Goal: Task Accomplishment & Management: Manage account settings

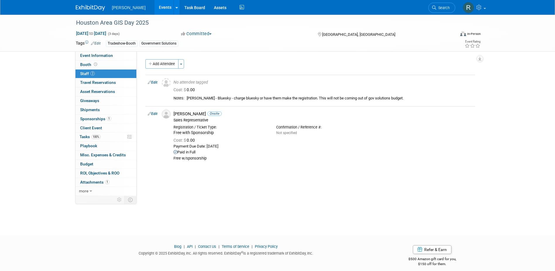
drag, startPoint x: 107, startPoint y: 120, endPoint x: 105, endPoint y: 122, distance: 3.6
click at [107, 120] on span "1" at bounding box center [109, 118] width 4 height 4
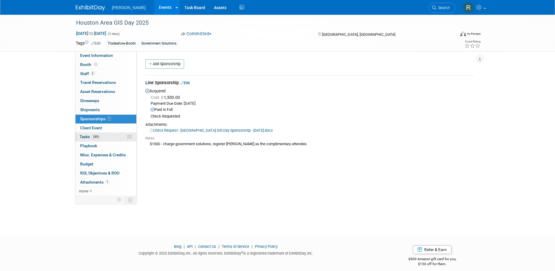
click at [90, 138] on span "Tasks 100%" at bounding box center [90, 136] width 21 height 5
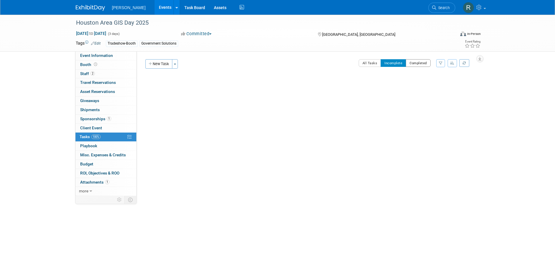
drag, startPoint x: 420, startPoint y: 61, endPoint x: 357, endPoint y: 68, distance: 62.7
click at [368, 61] on button "Completed" at bounding box center [418, 63] width 25 height 8
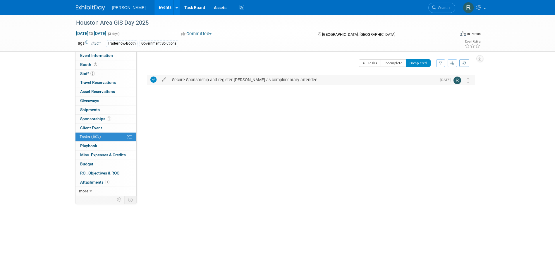
click at [220, 81] on div "Secure Sponsorship and register Sam as complimentary attendee" at bounding box center [303, 80] width 268 height 10
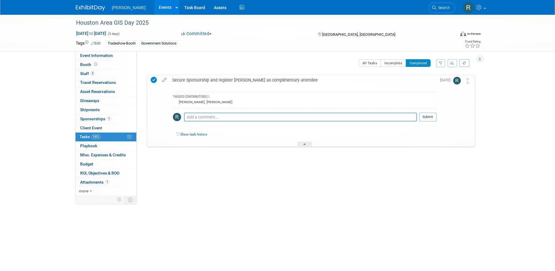
click at [220, 81] on div "Secure Sponsorship and register Sam as complimentary attendee" at bounding box center [303, 80] width 267 height 10
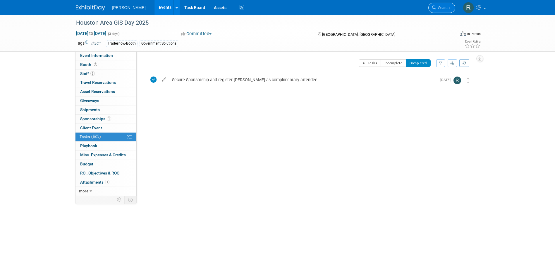
click at [368, 6] on span "Search" at bounding box center [443, 8] width 13 height 4
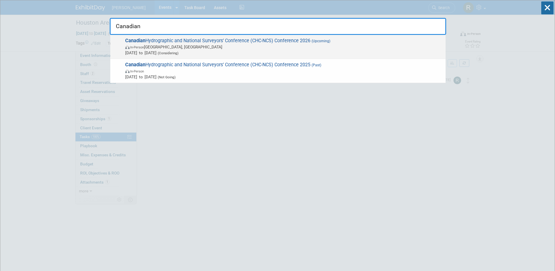
type input "Canadian"
click at [232, 44] on span "In-Person Montreal, Canada" at bounding box center [284, 47] width 318 height 6
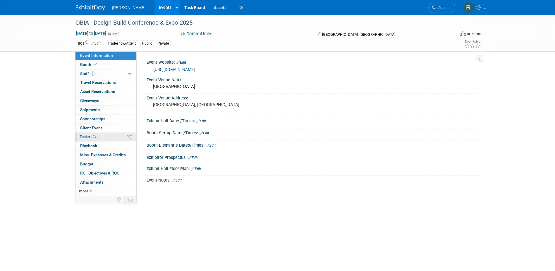
click at [91, 138] on span "Tasks 0%" at bounding box center [89, 136] width 18 height 5
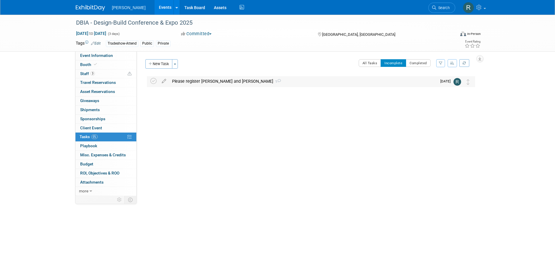
click at [184, 81] on div "Please register Howard and Bill 1" at bounding box center [303, 81] width 268 height 10
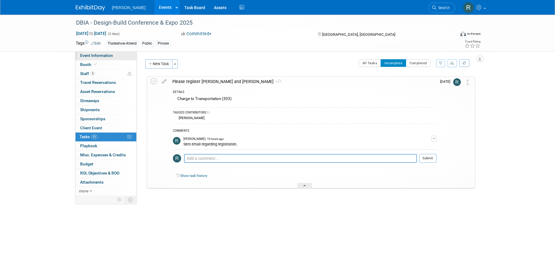
click at [89, 56] on span "Event Information" at bounding box center [96, 55] width 33 height 5
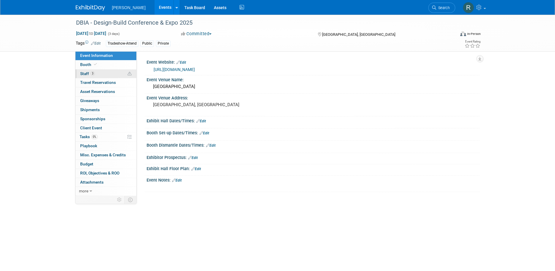
click at [92, 75] on span "3" at bounding box center [92, 73] width 4 height 4
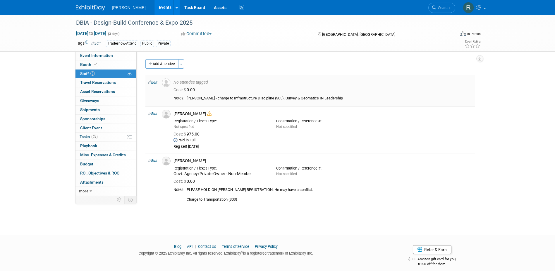
click at [156, 83] on link "Edit" at bounding box center [153, 82] width 10 height 4
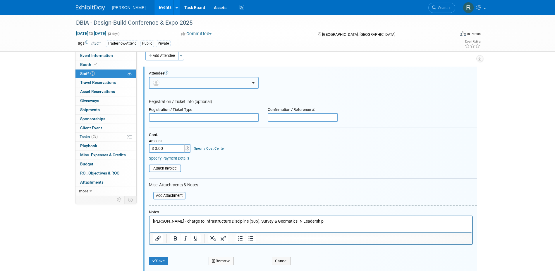
click at [184, 85] on button "button" at bounding box center [204, 83] width 110 height 12
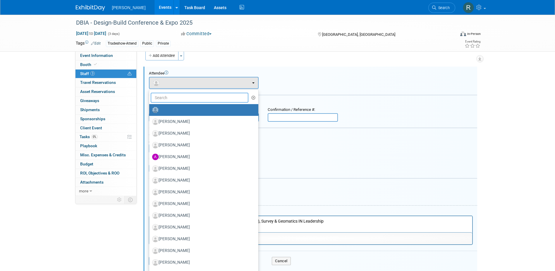
click at [184, 96] on input "text" at bounding box center [200, 98] width 98 height 10
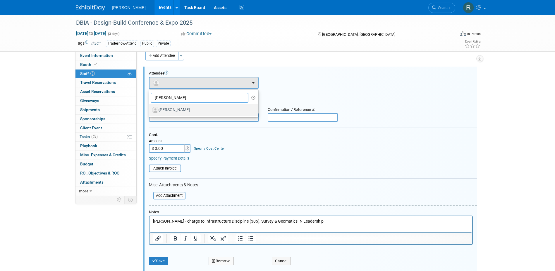
type input "Bill S"
click at [189, 110] on label "[PERSON_NAME]" at bounding box center [202, 109] width 100 height 9
click at [150, 110] on input "[PERSON_NAME]" at bounding box center [148, 109] width 4 height 4
select select "83f9800e-c6dc-474a-95ef-601e9215d841"
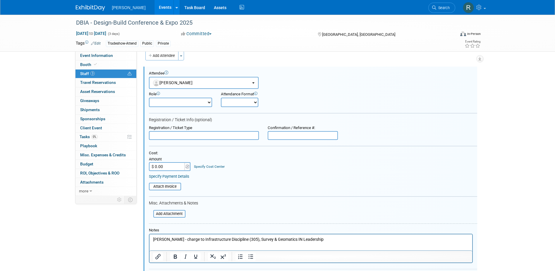
click at [182, 134] on input "text" at bounding box center [204, 135] width 110 height 9
type input "Practitioner - Non-Member"
type input "$ 1,275.00"
click at [204, 167] on link "Specify Cost Center" at bounding box center [209, 166] width 31 height 4
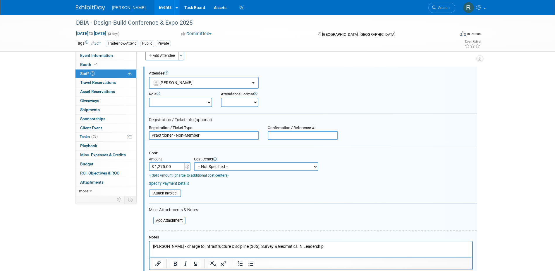
click at [204, 167] on select "-- Not Specified -- Advisory Services - Expenses_1001.502 Aerial Acquisition - …" at bounding box center [256, 166] width 124 height 9
select select "18966346"
click at [194, 162] on select "-- Not Specified -- Advisory Services - Expenses_1001.502 Aerial Acquisition - …" at bounding box center [256, 166] width 124 height 9
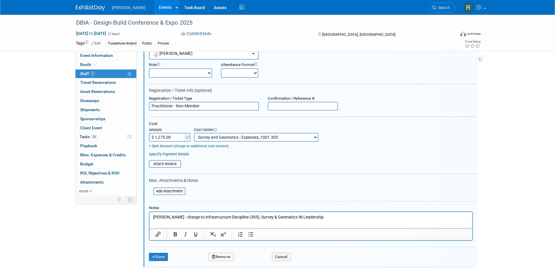
click at [186, 154] on link "Specify Payment Details" at bounding box center [169, 154] width 40 height 4
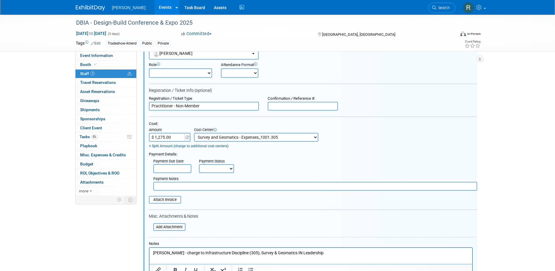
click at [180, 170] on input "text" at bounding box center [172, 168] width 38 height 9
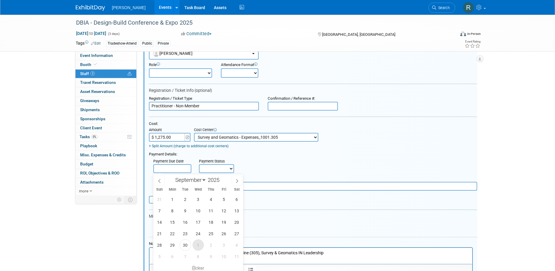
click at [197, 246] on span "1" at bounding box center [198, 244] width 11 height 11
type input "Oct 1, 2025"
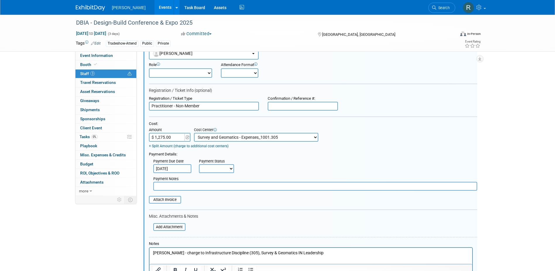
click at [210, 168] on select "Not Paid Yet Partially Paid Paid in Full" at bounding box center [216, 168] width 35 height 9
select select "1"
click at [199, 165] on select "Not Paid Yet Partially Paid Paid in Full" at bounding box center [216, 168] width 35 height 9
click at [212, 189] on input "text" at bounding box center [315, 186] width 324 height 9
type input "Check Requested"
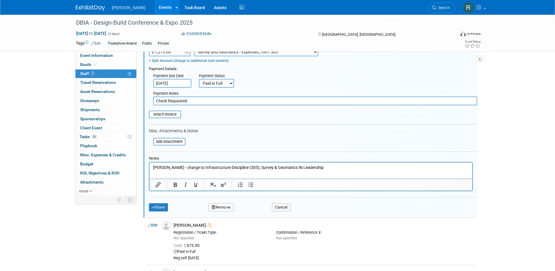
scroll to position [125, 0]
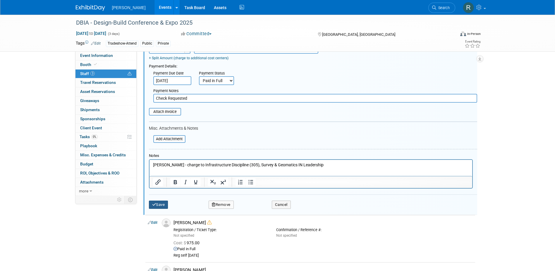
click at [161, 204] on button "Save" at bounding box center [158, 204] width 19 height 8
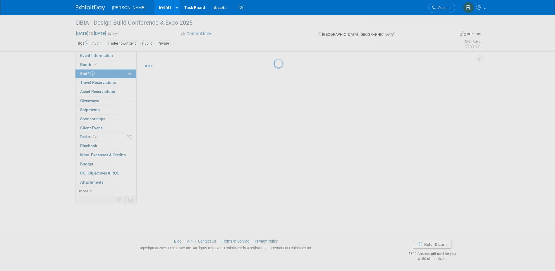
scroll to position [36, 0]
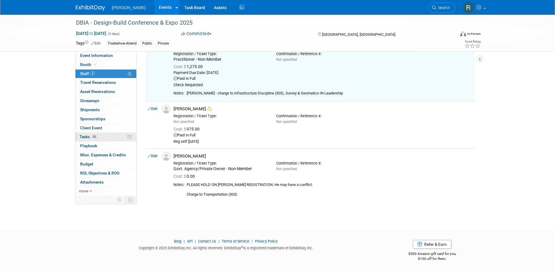
click at [89, 135] on span "Tasks 0%" at bounding box center [89, 136] width 18 height 5
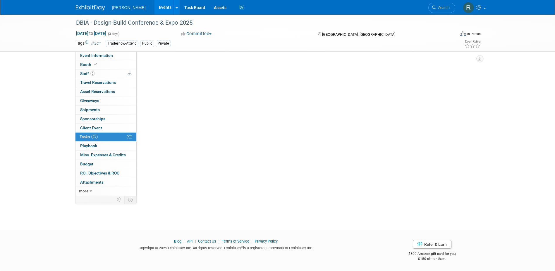
scroll to position [0, 0]
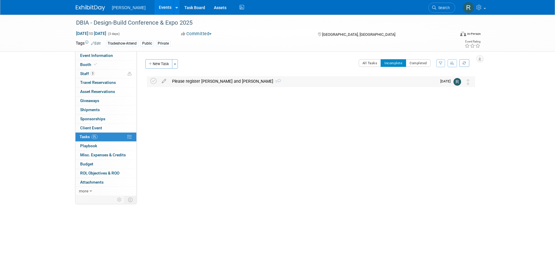
click at [202, 79] on div "Please register Howard and Bill 1" at bounding box center [303, 81] width 268 height 10
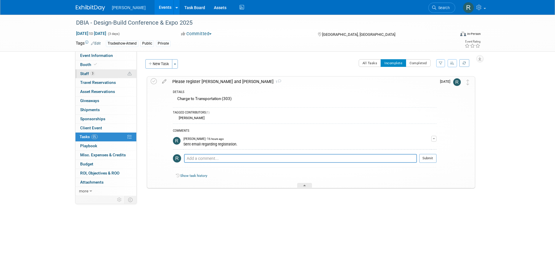
click at [91, 73] on span "3" at bounding box center [92, 73] width 4 height 4
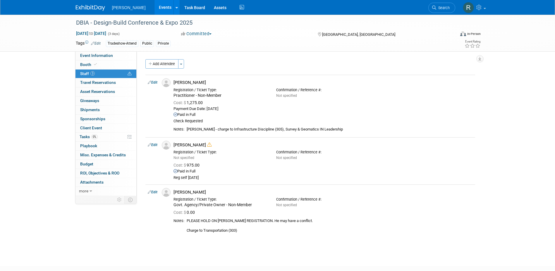
drag, startPoint x: 157, startPoint y: 83, endPoint x: 158, endPoint y: 95, distance: 12.4
click at [157, 83] on link "Edit" at bounding box center [153, 82] width 10 height 4
select select "83f9800e-c6dc-474a-95ef-601e9215d841"
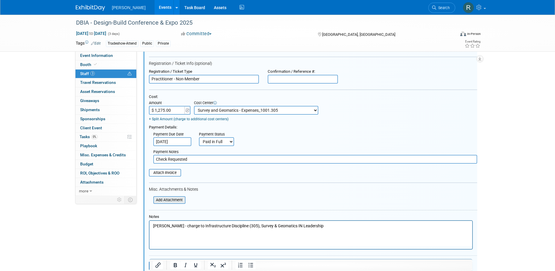
scroll to position [67, 0]
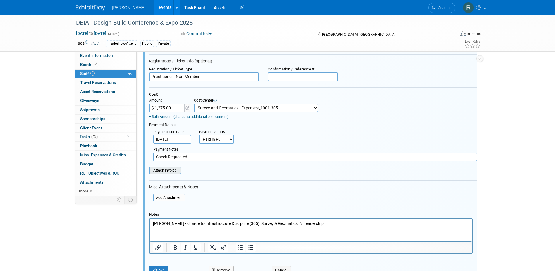
click at [167, 172] on input "file" at bounding box center [146, 170] width 70 height 6
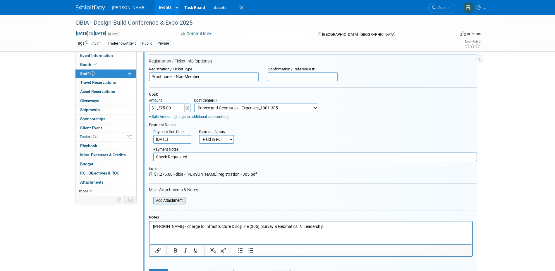
click at [162, 200] on input "file" at bounding box center [150, 200] width 70 height 6
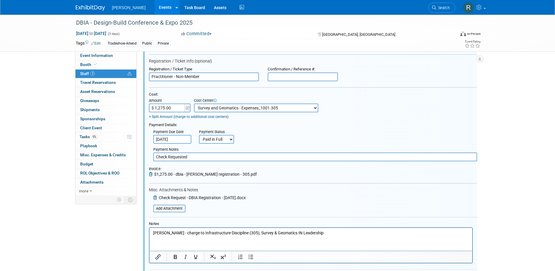
click at [193, 158] on input "Check Requested" at bounding box center [315, 156] width 324 height 9
type input "Check Requested - RRD"
drag, startPoint x: 176, startPoint y: 233, endPoint x: 285, endPoint y: 460, distance: 251.8
click at [149, 232] on html "Bill Stettner - charge to Infrastructure Discipline (305), Survey & Geomatics I…" at bounding box center [310, 231] width 323 height 8
click at [215, 143] on select "Not Paid Yet Partially Paid Paid in Full" at bounding box center [216, 139] width 35 height 9
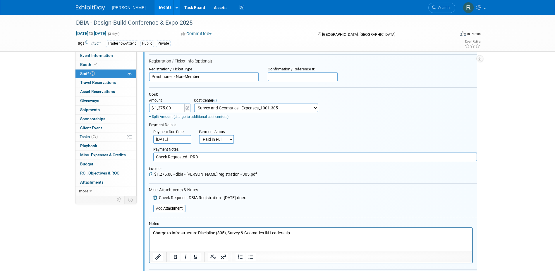
select select "3"
click at [199, 135] on select "Not Paid Yet Partially Paid Paid in Full" at bounding box center [216, 139] width 35 height 9
drag, startPoint x: 202, startPoint y: 157, endPoint x: 139, endPoint y: 157, distance: 63.8
click at [139, 157] on div "Event Information Event Info Booth Booth 3 Staff 3 Staff 0 Travel Reservations …" at bounding box center [277, 172] width 413 height 448
type input "A"
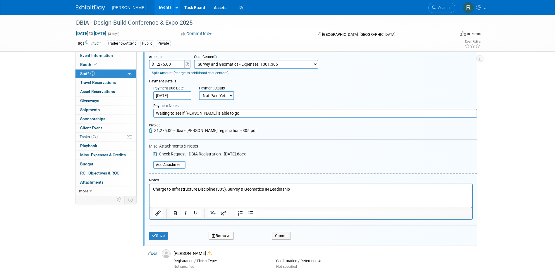
scroll to position [125, 0]
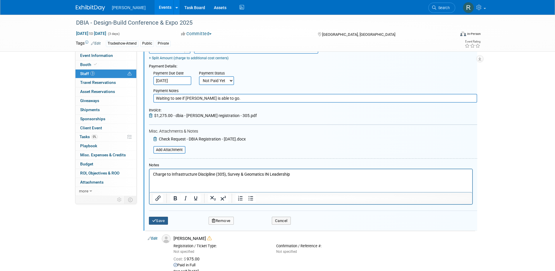
type input "Waiting to see if Howard is able to go."
click at [159, 220] on button "Save" at bounding box center [158, 220] width 19 height 8
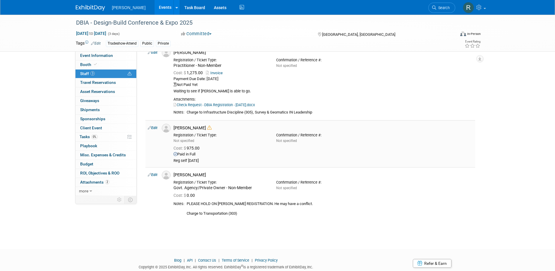
scroll to position [20, 0]
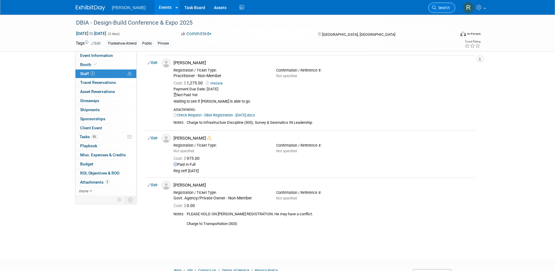
click at [438, 9] on span "Search" at bounding box center [443, 8] width 13 height 4
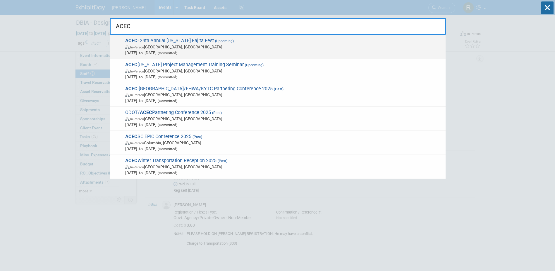
type input "ACEC"
click at [184, 43] on span "ACEC - 24th Annual Texas Fajita Fest (Upcoming) In-Person Bryan, TX Oct 13, 202…" at bounding box center [283, 47] width 319 height 18
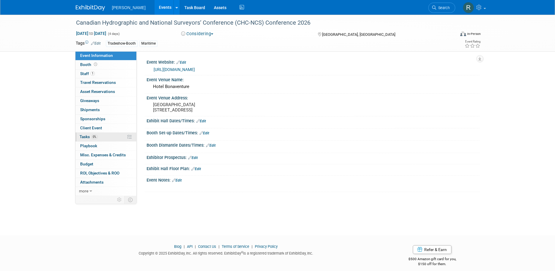
click at [92, 135] on span "0%" at bounding box center [94, 136] width 6 height 4
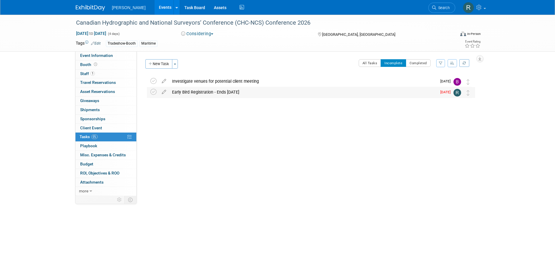
click at [197, 92] on div "Early Bird Registration - Ends 3.8.26" at bounding box center [303, 92] width 268 height 10
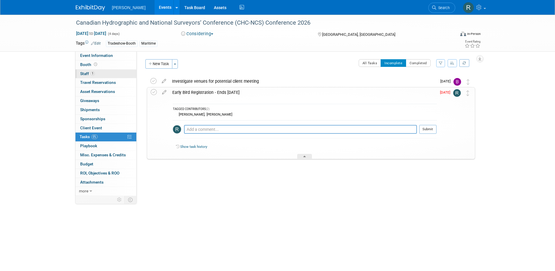
click at [90, 73] on span "1" at bounding box center [92, 73] width 4 height 4
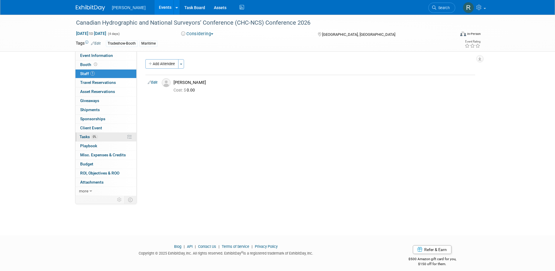
click at [95, 136] on span "0%" at bounding box center [94, 136] width 6 height 4
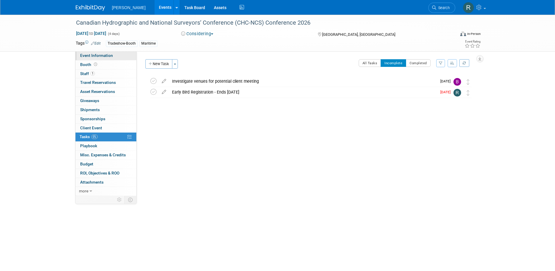
click at [118, 56] on link "Event Information" at bounding box center [106, 55] width 61 height 9
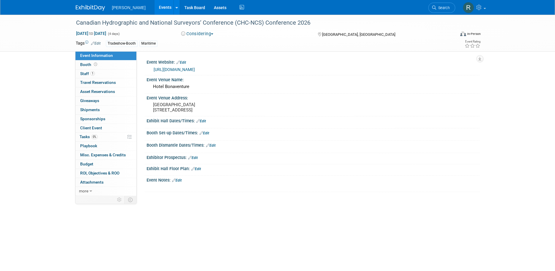
click at [172, 68] on link "https://chc2026.org/en" at bounding box center [174, 69] width 41 height 5
click at [89, 137] on span "Tasks 0%" at bounding box center [89, 136] width 18 height 5
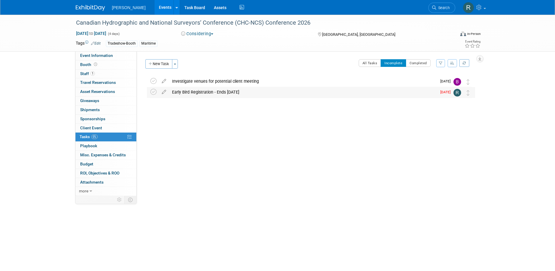
click at [189, 92] on div "Early Bird Registration - Ends 3.8.26" at bounding box center [303, 92] width 268 height 10
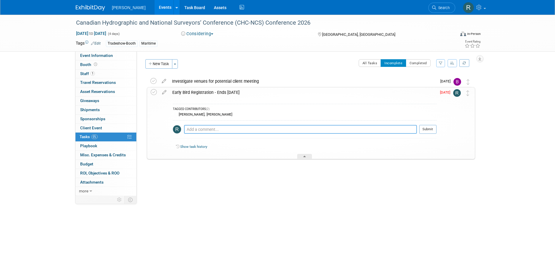
click at [202, 129] on textarea at bounding box center [300, 129] width 233 height 9
drag, startPoint x: 257, startPoint y: 128, endPoint x: 256, endPoint y: 131, distance: 3.0
type textarea "Online Registration is not open yet - Pushed date out to check again in a coupl…"
click at [422, 129] on button "Submit" at bounding box center [428, 129] width 17 height 9
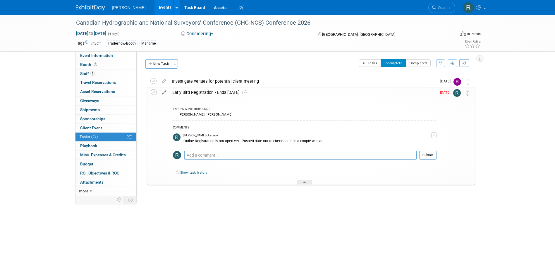
click at [160, 91] on icon at bounding box center [164, 90] width 10 height 7
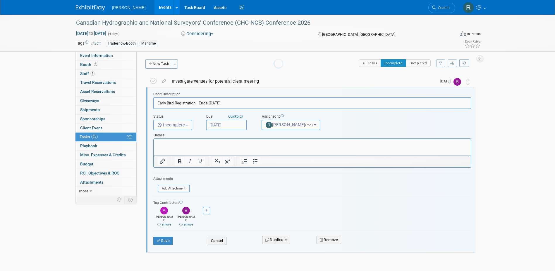
scroll to position [1, 0]
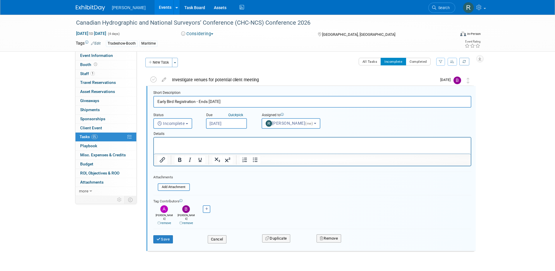
click at [239, 124] on input "Sep 30, 2025" at bounding box center [226, 123] width 41 height 11
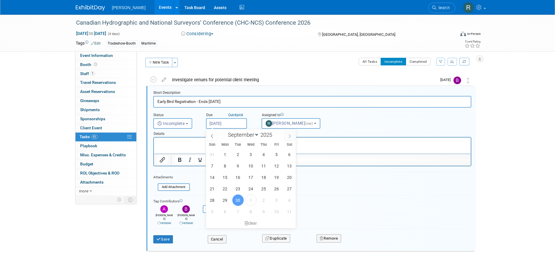
click at [286, 135] on span at bounding box center [290, 136] width 11 height 10
select select "9"
click at [237, 178] on span "14" at bounding box center [237, 176] width 11 height 11
type input "Oct 14, 2025"
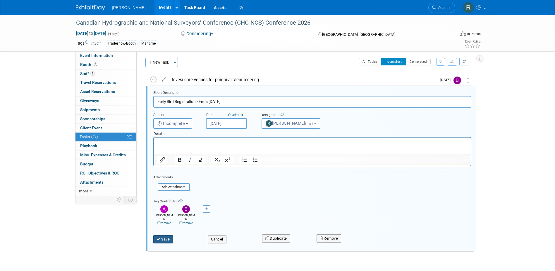
click at [161, 236] on button "Save" at bounding box center [163, 239] width 20 height 8
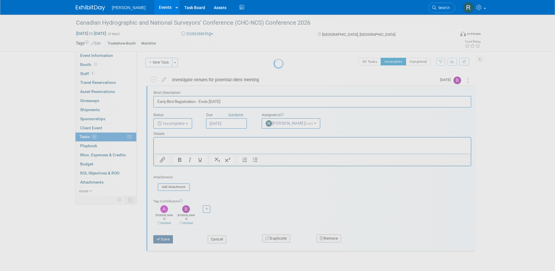
scroll to position [0, 0]
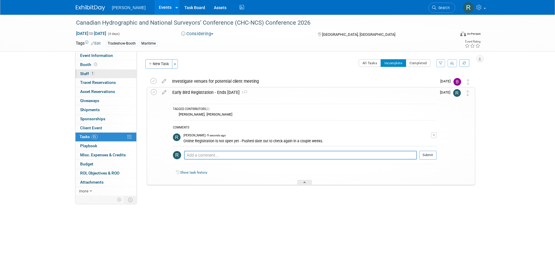
click at [98, 73] on link "1 Staff 1" at bounding box center [106, 73] width 61 height 9
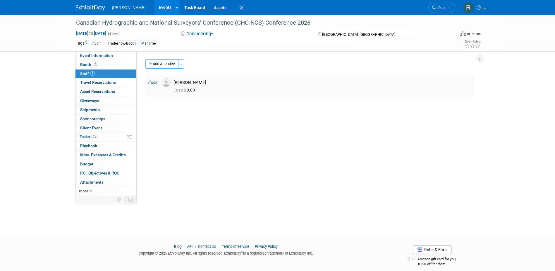
click at [158, 83] on td "Edit" at bounding box center [153, 86] width 14 height 22
click at [154, 82] on link "Edit" at bounding box center [153, 82] width 10 height 4
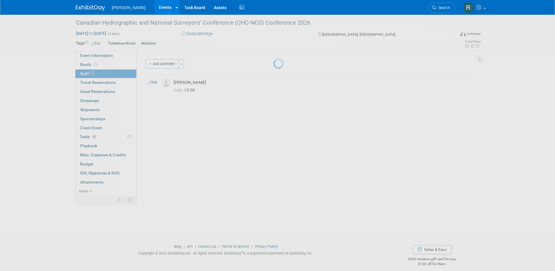
select select "cad46437-03a9-47d4-9e89-e64c9867a4e5"
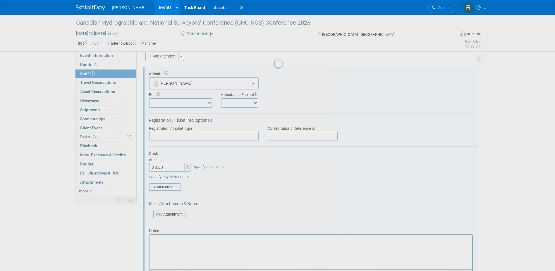
scroll to position [8, 0]
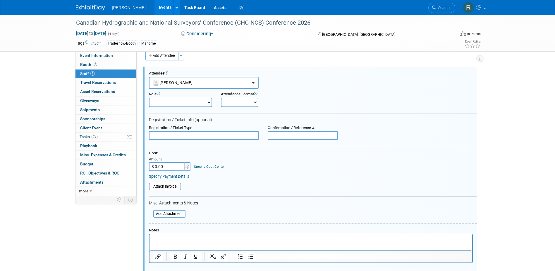
click at [181, 236] on p "Rich Text Area. Press ALT-0 for help." at bounding box center [311, 239] width 316 height 6
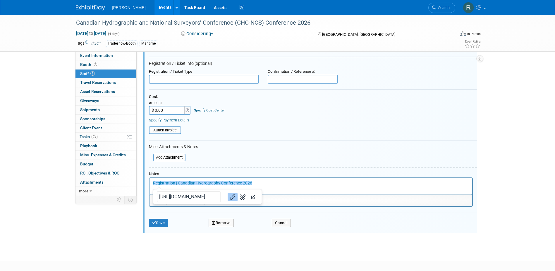
scroll to position [67, 0]
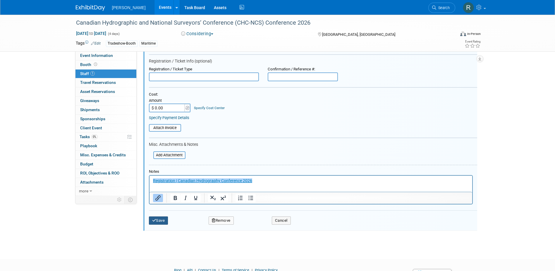
click at [165, 219] on button "Save" at bounding box center [158, 220] width 19 height 8
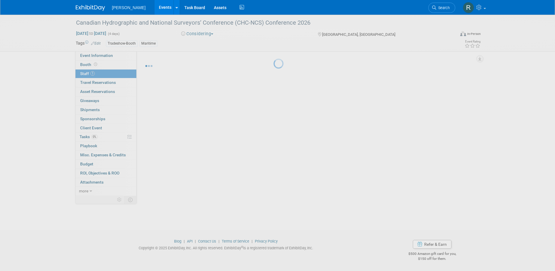
scroll to position [5, 0]
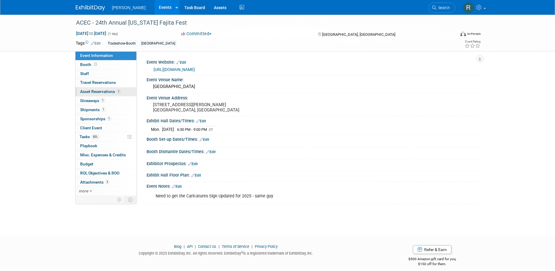
click at [93, 91] on span "Asset Reservations 1" at bounding box center [100, 91] width 41 height 5
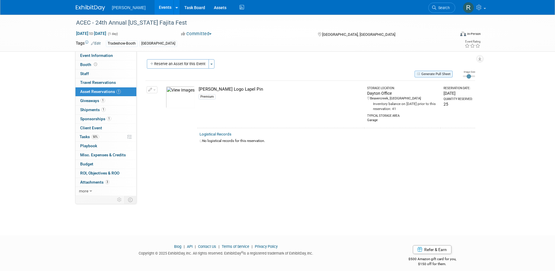
click at [427, 75] on button "Generate Pull Sheet" at bounding box center [434, 74] width 38 height 7
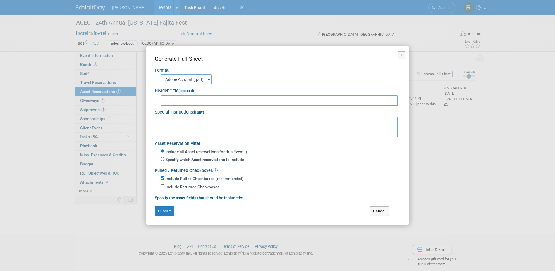
click at [198, 81] on select "Adobe Acrobat (.pdf) MS-Word (.docx)" at bounding box center [186, 79] width 51 height 10
click at [161, 74] on select "Adobe Acrobat (.pdf) MS-Word (.docx)" at bounding box center [186, 79] width 51 height 10
click at [162, 212] on button "Submit" at bounding box center [164, 210] width 19 height 9
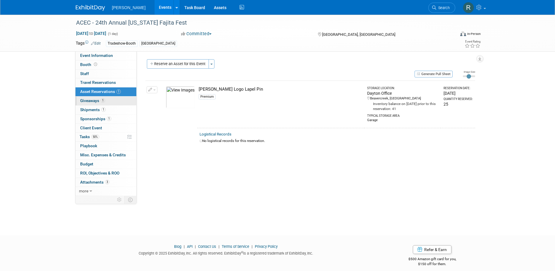
click at [94, 102] on span "Giveaways 1" at bounding box center [92, 100] width 25 height 5
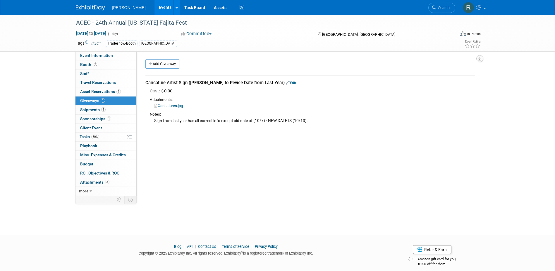
click at [480, 59] on icon "button" at bounding box center [480, 59] width 3 height 4
click at [420, 75] on link "Export tab to PDF" at bounding box center [445, 75] width 68 height 8
click at [93, 111] on span "Shipments 1" at bounding box center [92, 109] width 25 height 5
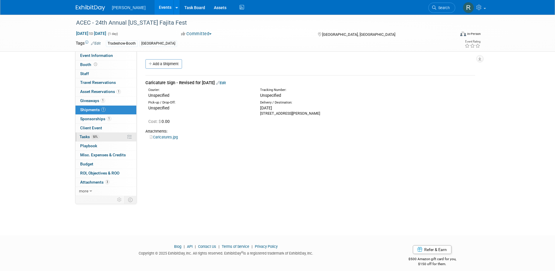
click at [84, 139] on span "Tasks 50%" at bounding box center [90, 136] width 20 height 5
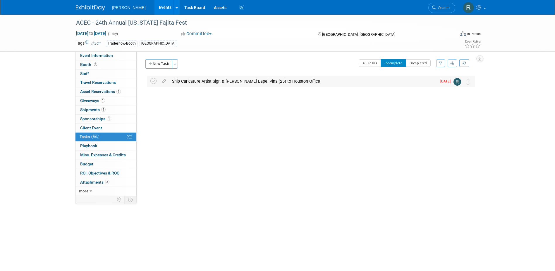
click at [192, 83] on div "Ship Caricature Artist Sign & [PERSON_NAME] Lapel Pins (25) to Houston Office" at bounding box center [303, 81] width 268 height 10
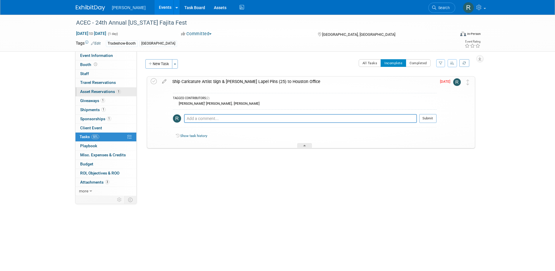
drag, startPoint x: 96, startPoint y: 89, endPoint x: 100, endPoint y: 92, distance: 5.2
click at [96, 89] on span "Asset Reservations 1" at bounding box center [100, 91] width 41 height 5
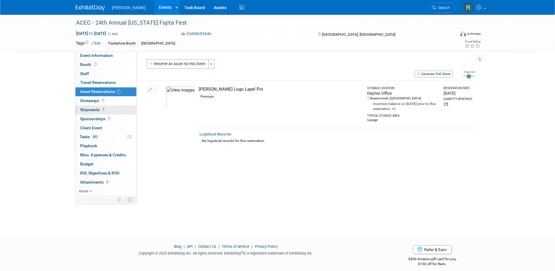
click at [90, 111] on span "Shipments 1" at bounding box center [92, 109] width 25 height 5
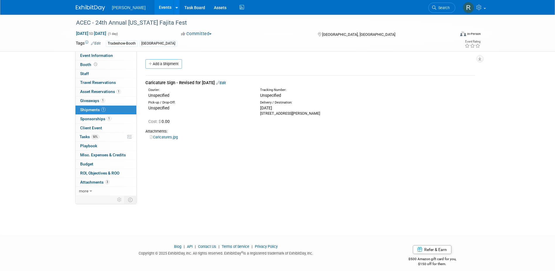
click at [226, 82] on link "Edit" at bounding box center [221, 83] width 10 height 4
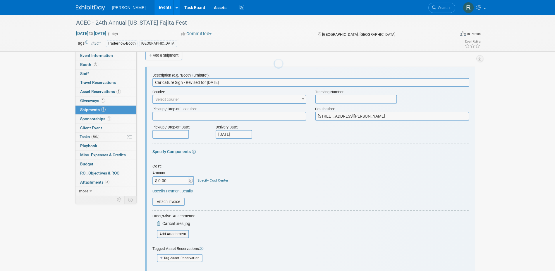
scroll to position [9, 0]
click at [207, 178] on link "Specify Cost Center" at bounding box center [213, 180] width 31 height 4
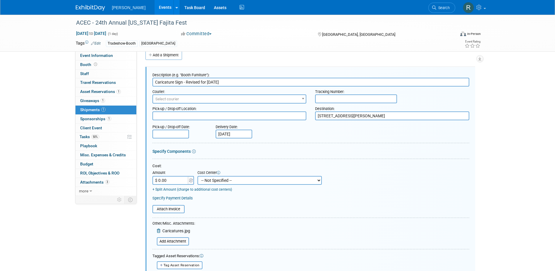
click at [221, 178] on select "-- Not Specified -- Advisory Services - Expenses_1001.502 Aerial Acquisition - …" at bounding box center [260, 180] width 124 height 9
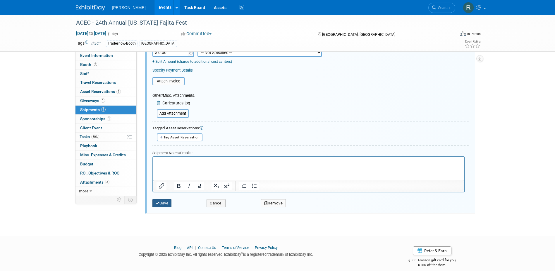
click at [165, 205] on button "Save" at bounding box center [162, 203] width 19 height 8
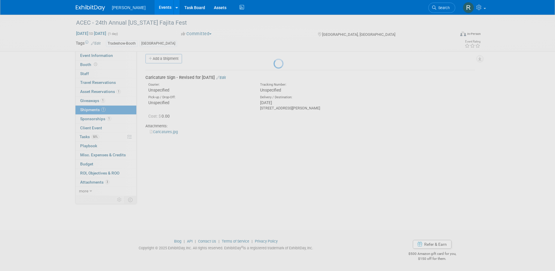
scroll to position [5, 0]
